Goal: Information Seeking & Learning: Learn about a topic

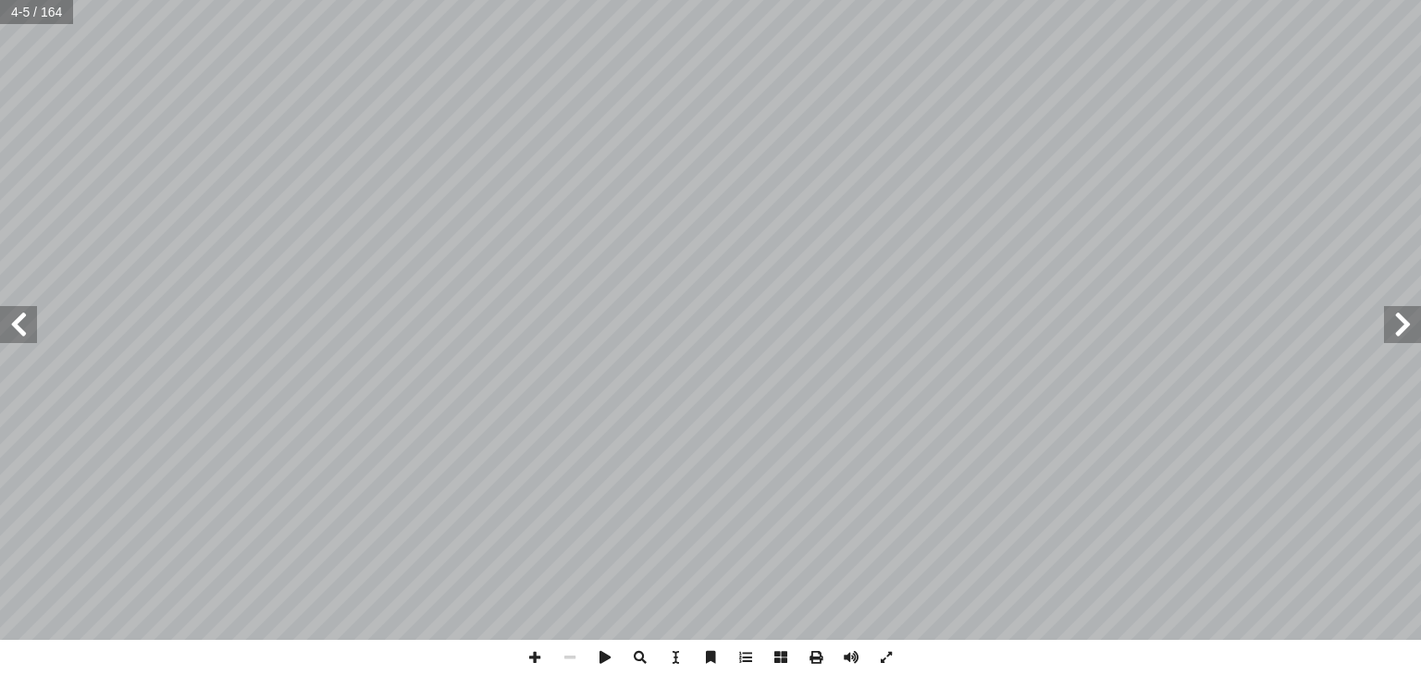
click at [27, 341] on span at bounding box center [18, 324] width 37 height 37
drag, startPoint x: 27, startPoint y: 341, endPoint x: 22, endPoint y: 329, distance: 12.9
click at [22, 329] on span at bounding box center [18, 324] width 37 height 37
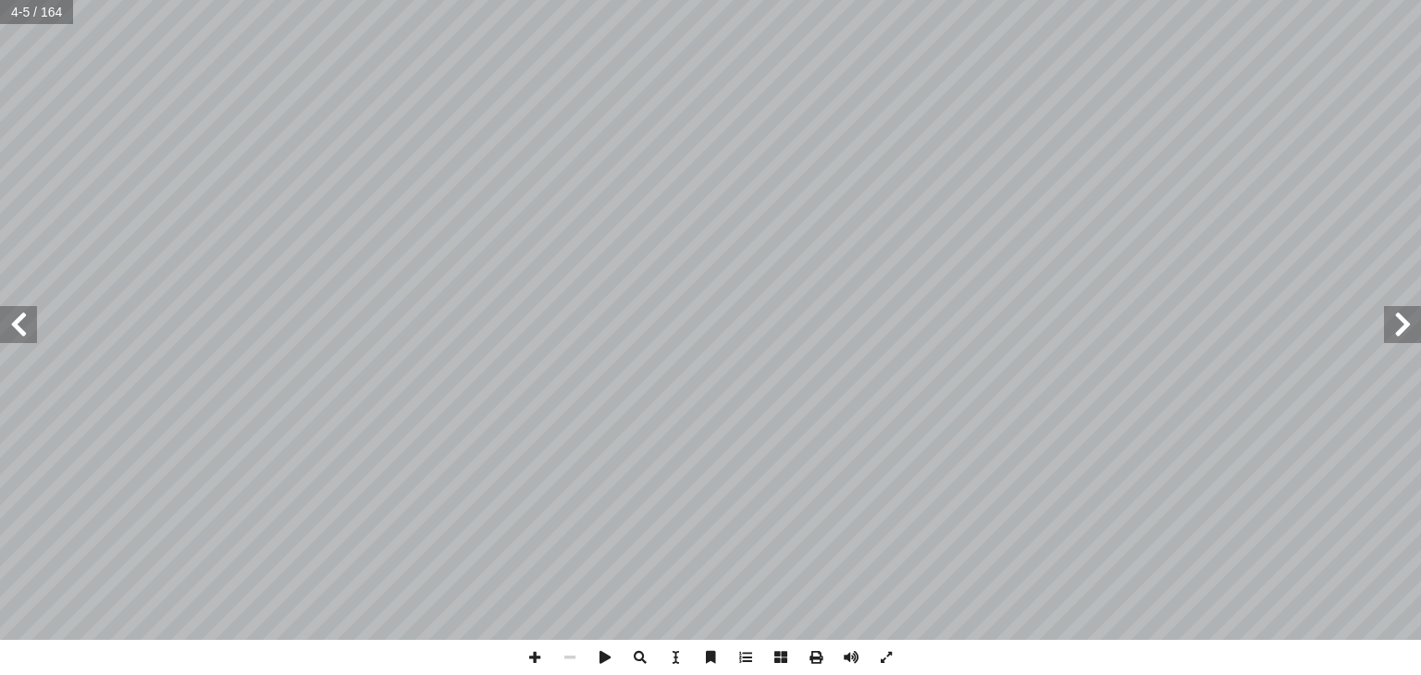
click at [22, 329] on span at bounding box center [18, 324] width 37 height 37
click at [15, 323] on span at bounding box center [18, 324] width 37 height 37
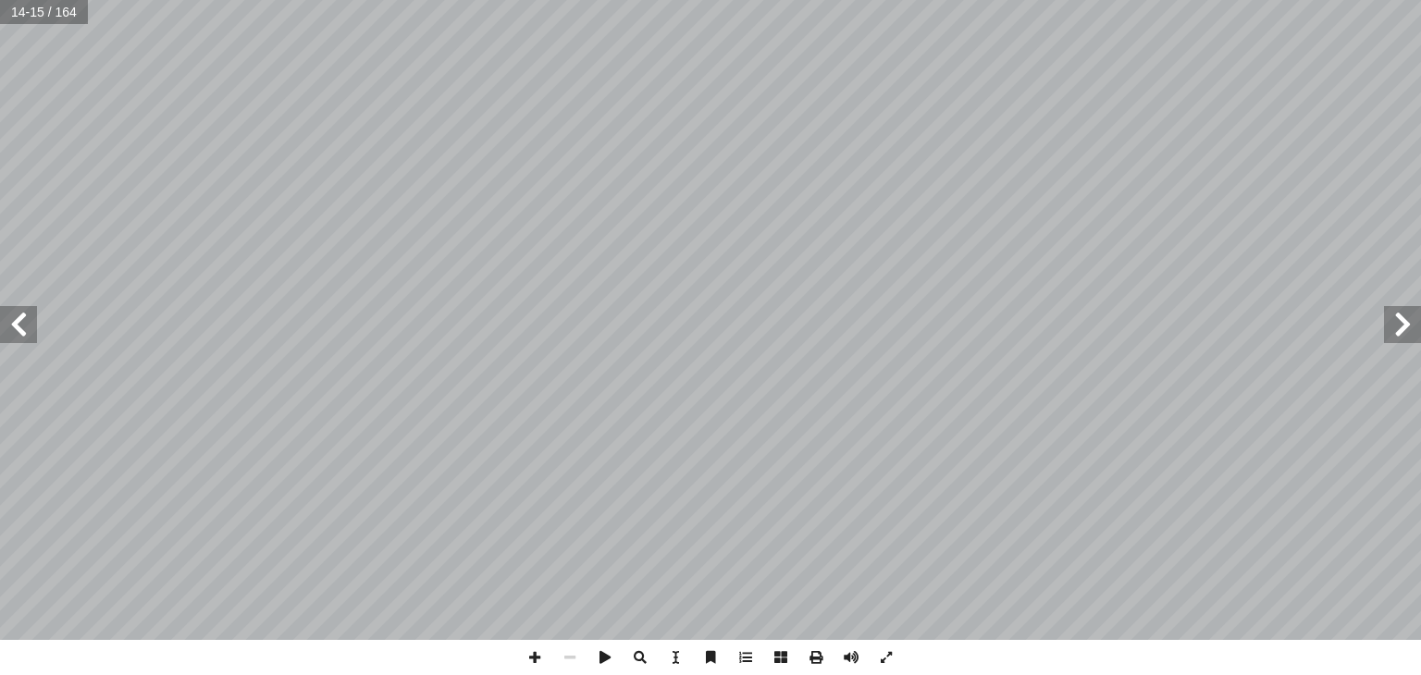
click at [15, 323] on span at bounding box center [18, 324] width 37 height 37
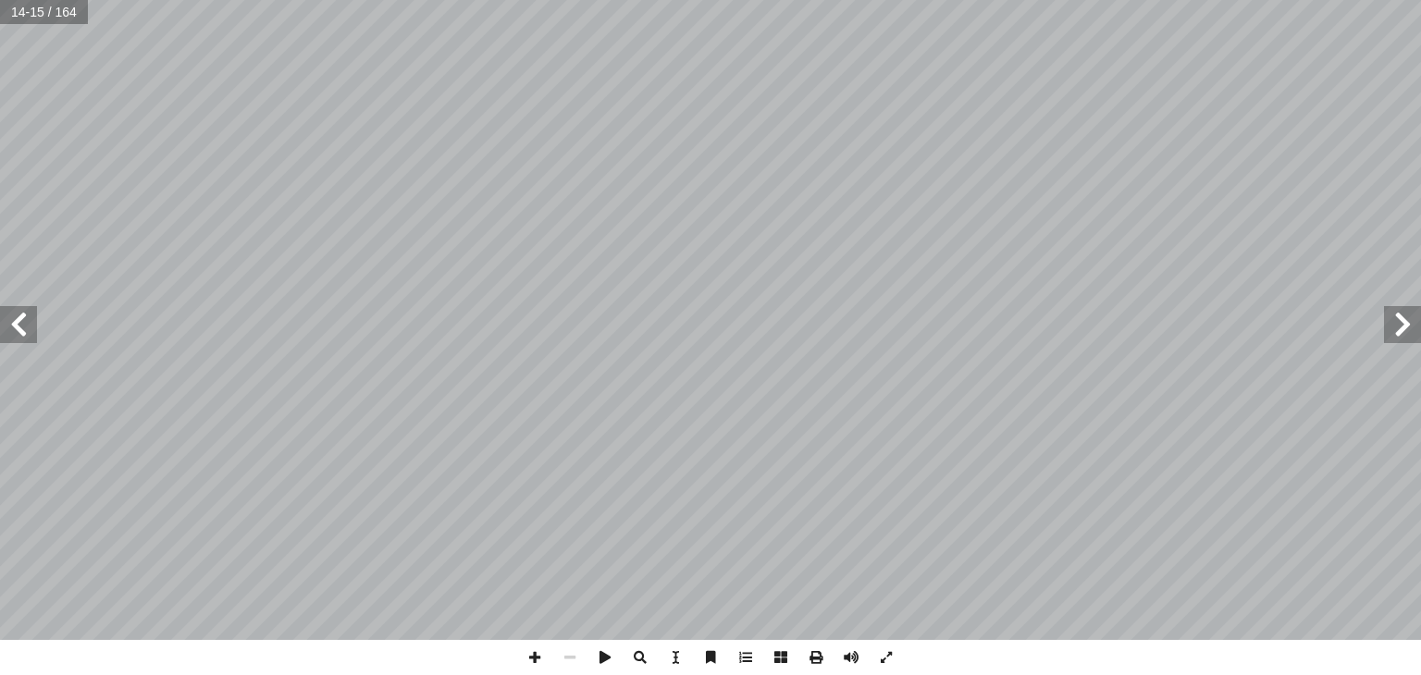
click at [15, 323] on span at bounding box center [18, 324] width 37 height 37
click at [14, 326] on span at bounding box center [18, 324] width 37 height 37
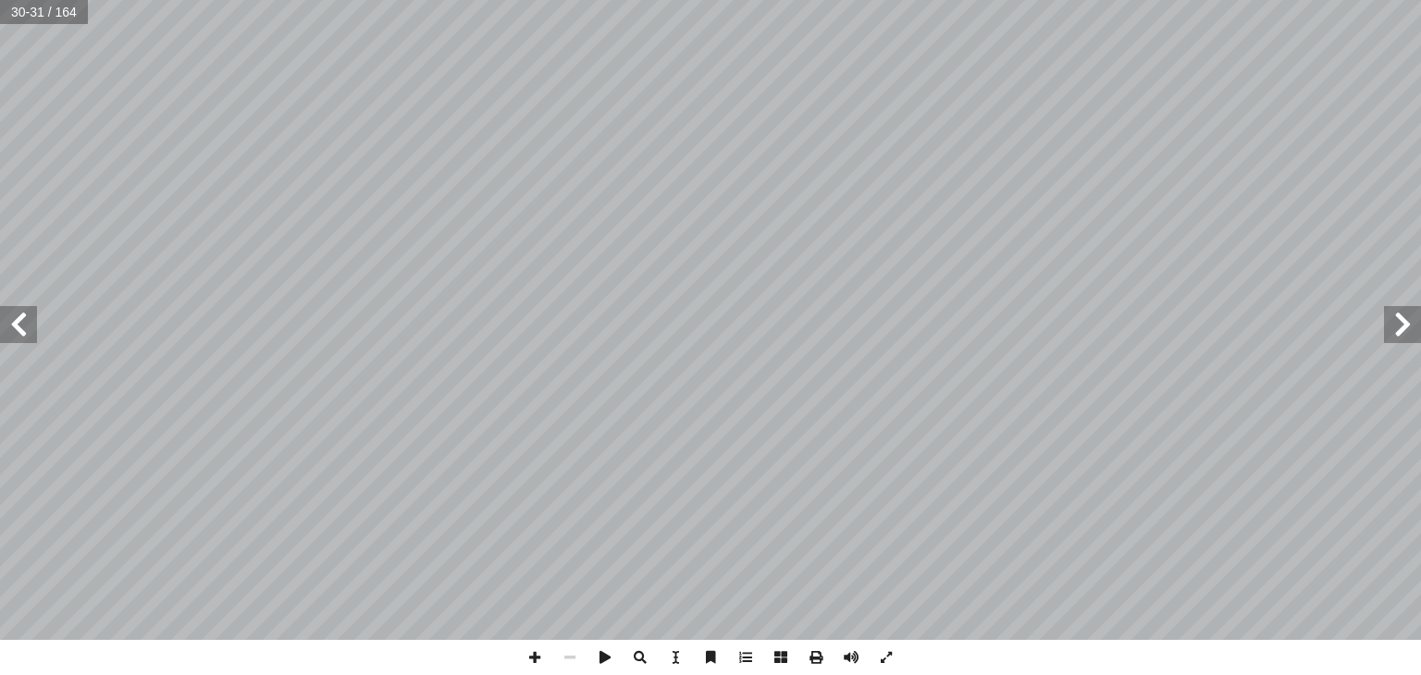
click at [14, 326] on span at bounding box center [18, 324] width 37 height 37
click at [896, 655] on span at bounding box center [886, 657] width 35 height 35
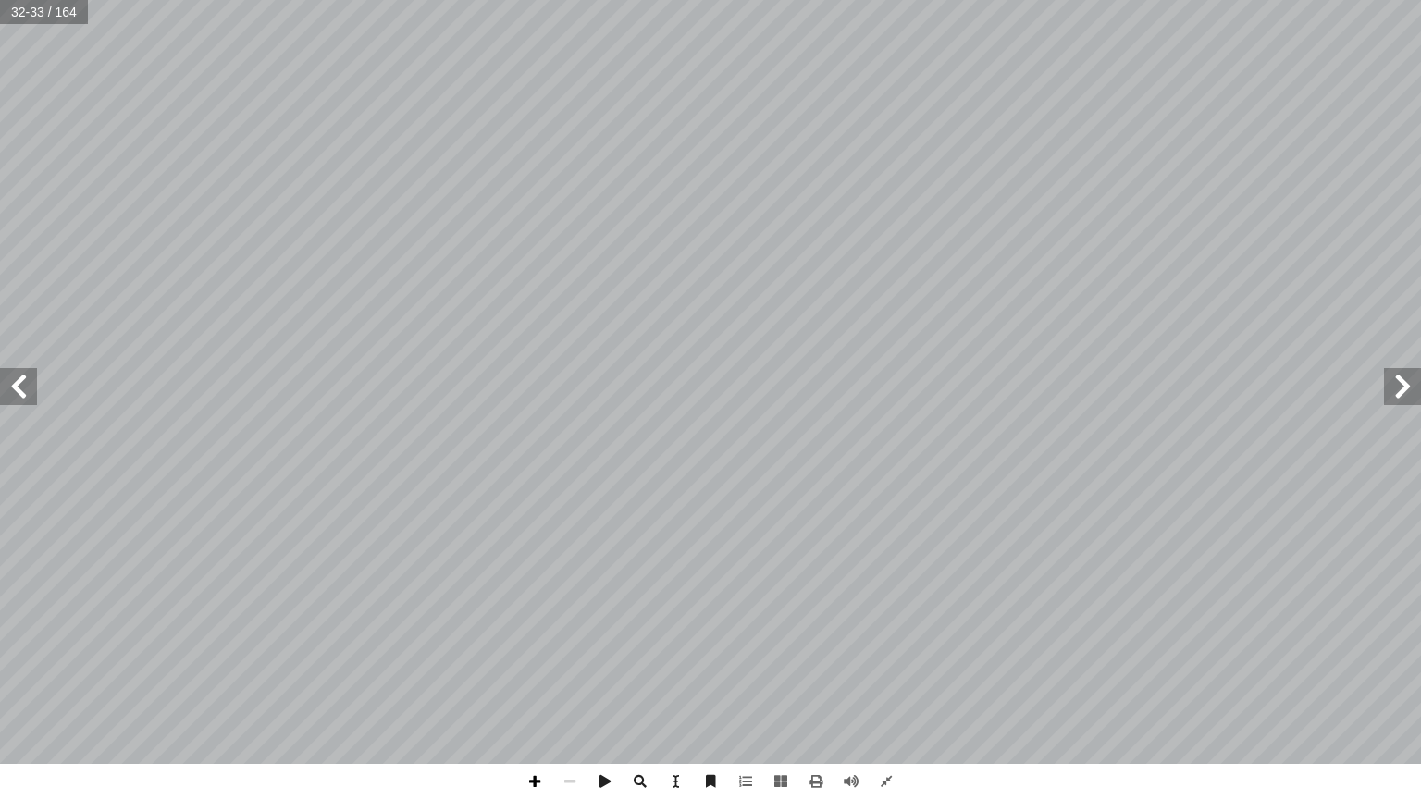
click at [529, 674] on span at bounding box center [534, 781] width 35 height 35
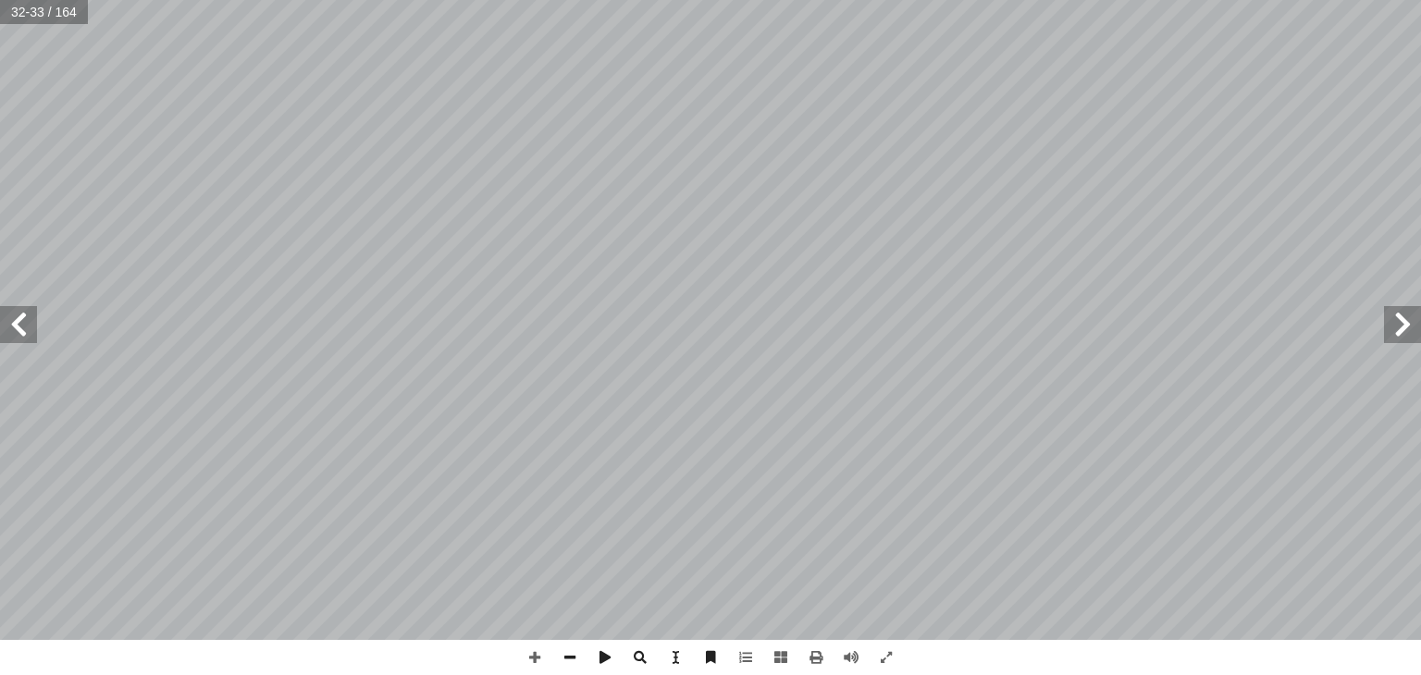
click at [812, 0] on html "الصفحة الرئيسية الصف الأول الصف الثاني الصف الثالث الصف الرابع الصف الخامس الصف…" at bounding box center [710, 84] width 1421 height 168
click at [13, 339] on span at bounding box center [18, 324] width 37 height 37
click at [897, 660] on span at bounding box center [886, 657] width 35 height 35
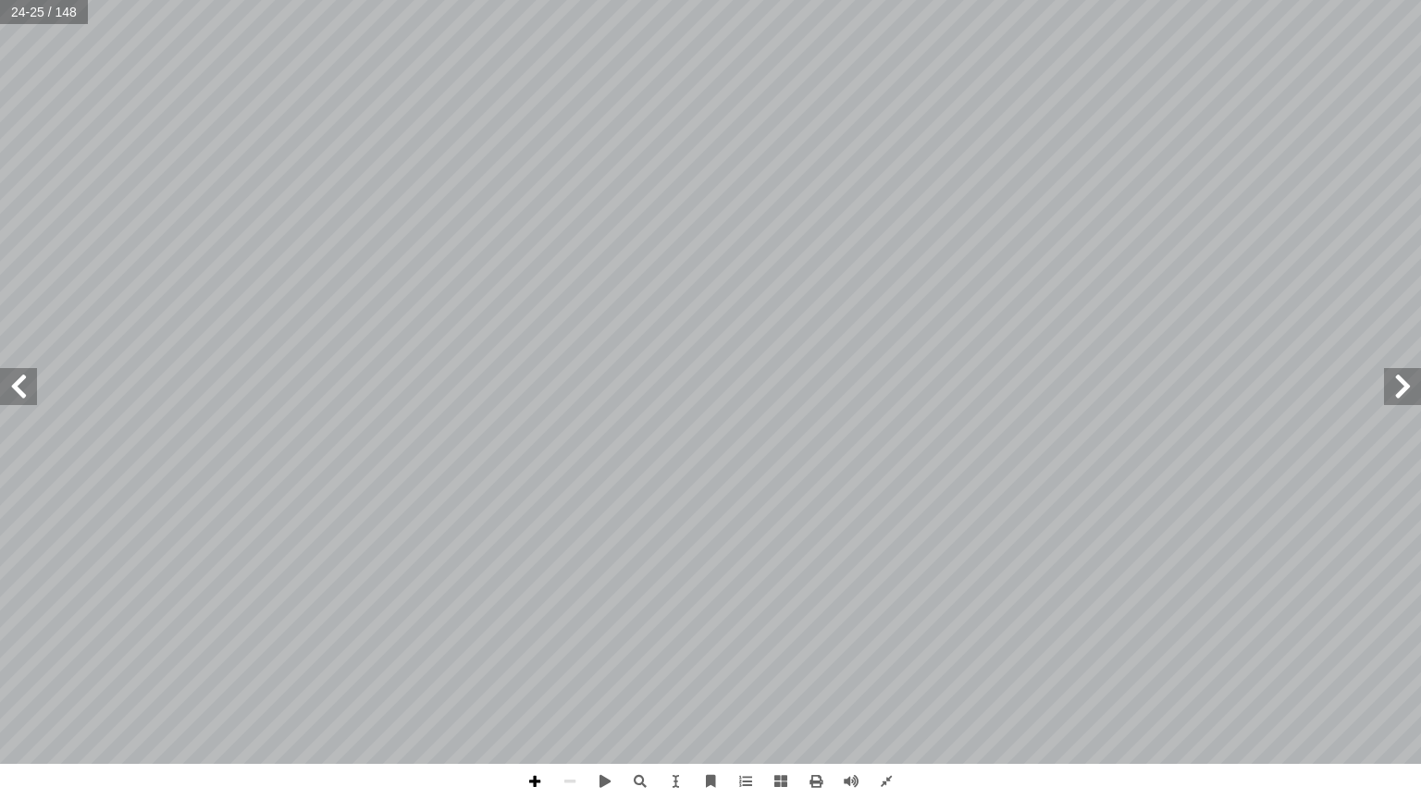
click at [527, 674] on span at bounding box center [534, 781] width 35 height 35
